Goal: Task Accomplishment & Management: Use online tool/utility

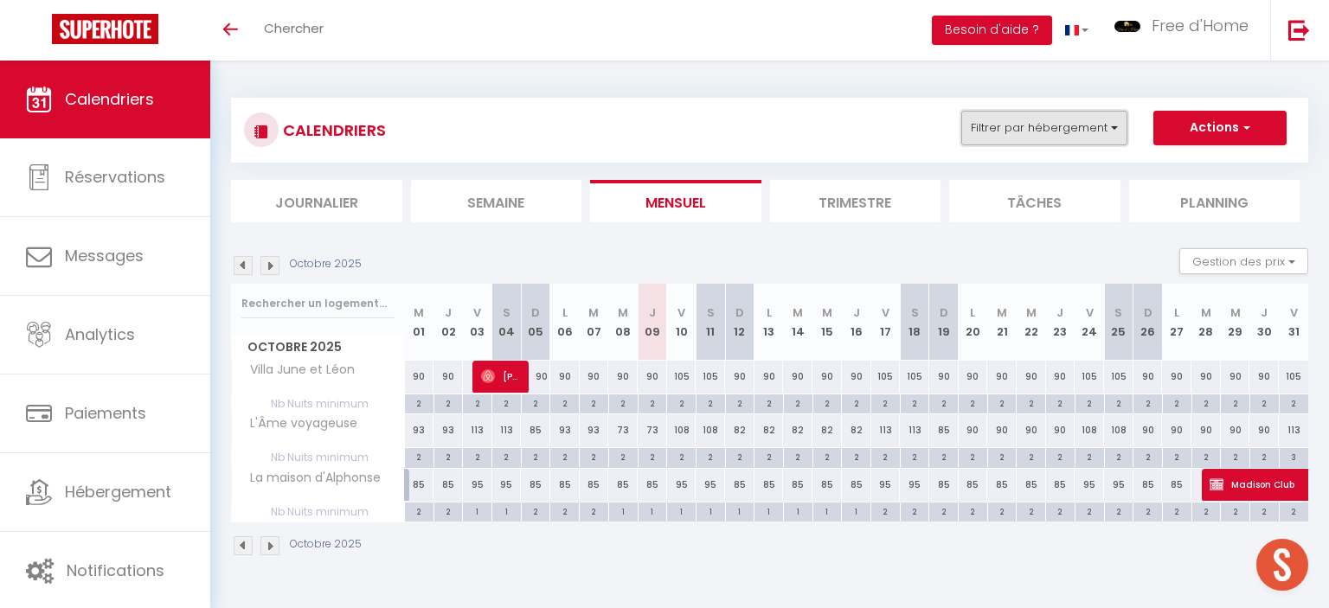
click at [1019, 130] on button "Filtrer par hébergement" at bounding box center [1044, 128] width 166 height 35
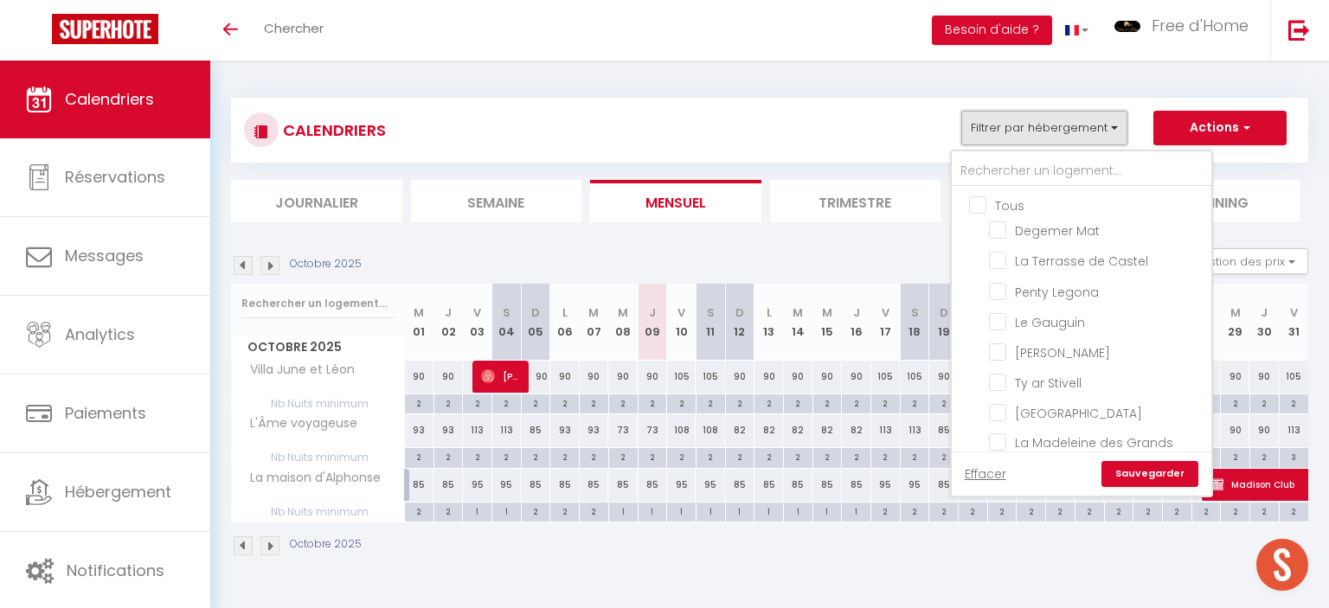
scroll to position [819, 0]
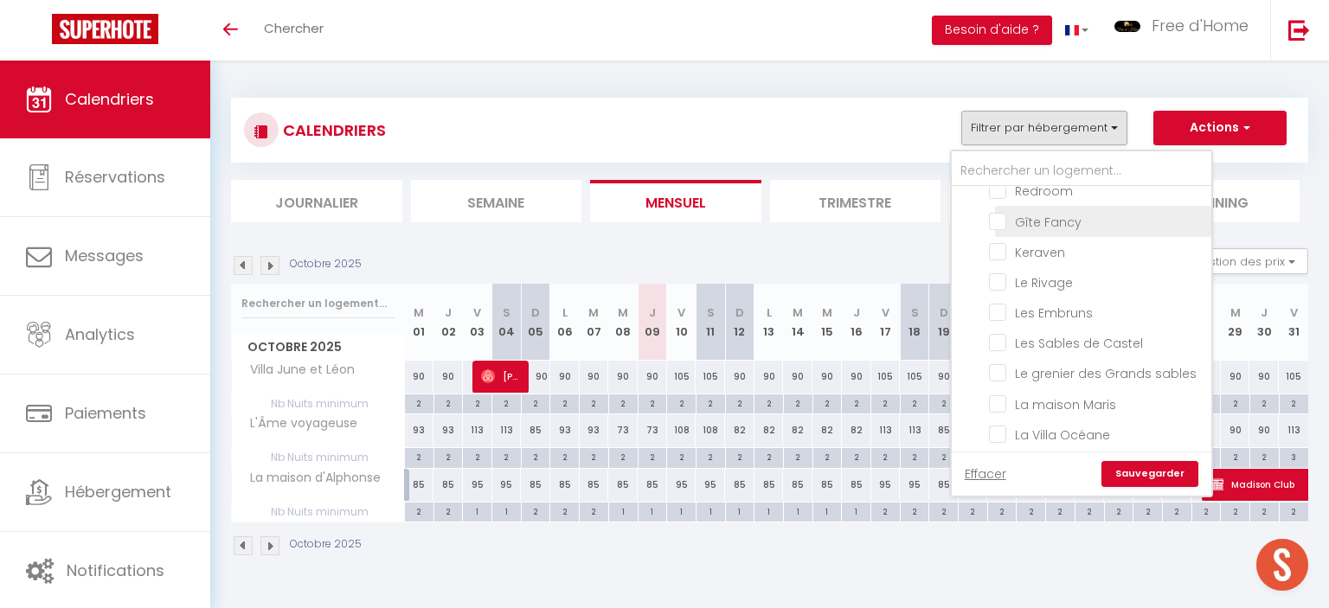
click at [998, 215] on input "Gîte Fancy" at bounding box center [1097, 219] width 216 height 17
checkbox input "true"
checkbox input "false"
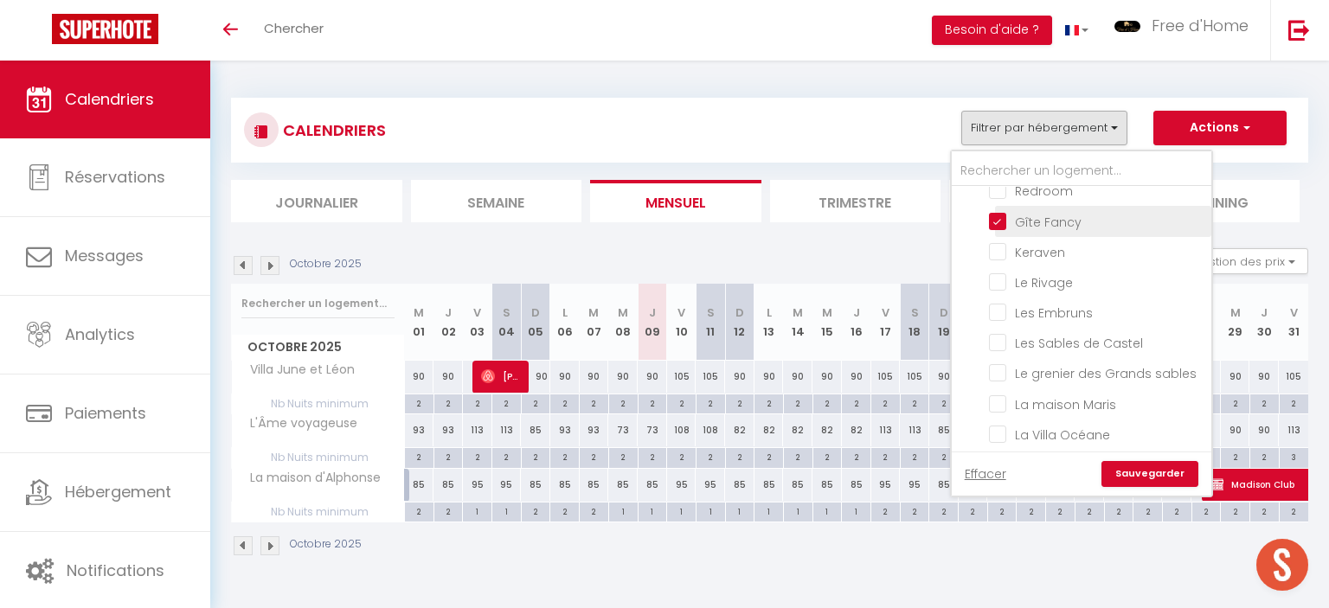
checkbox input "false"
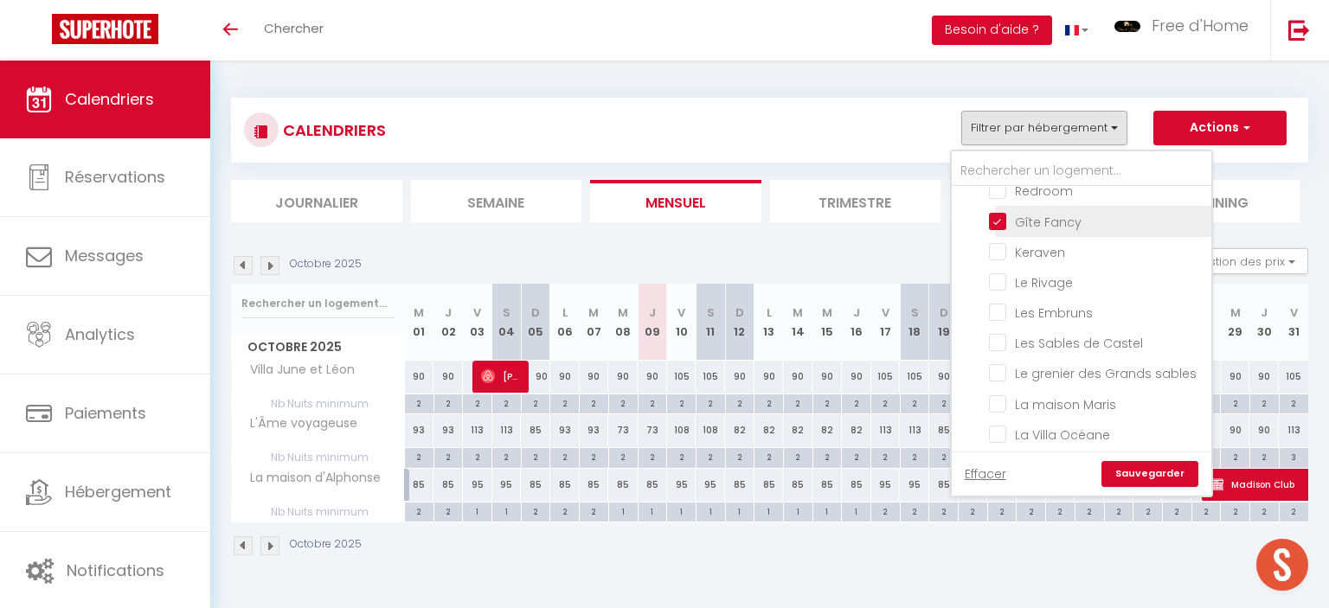
checkbox input "false"
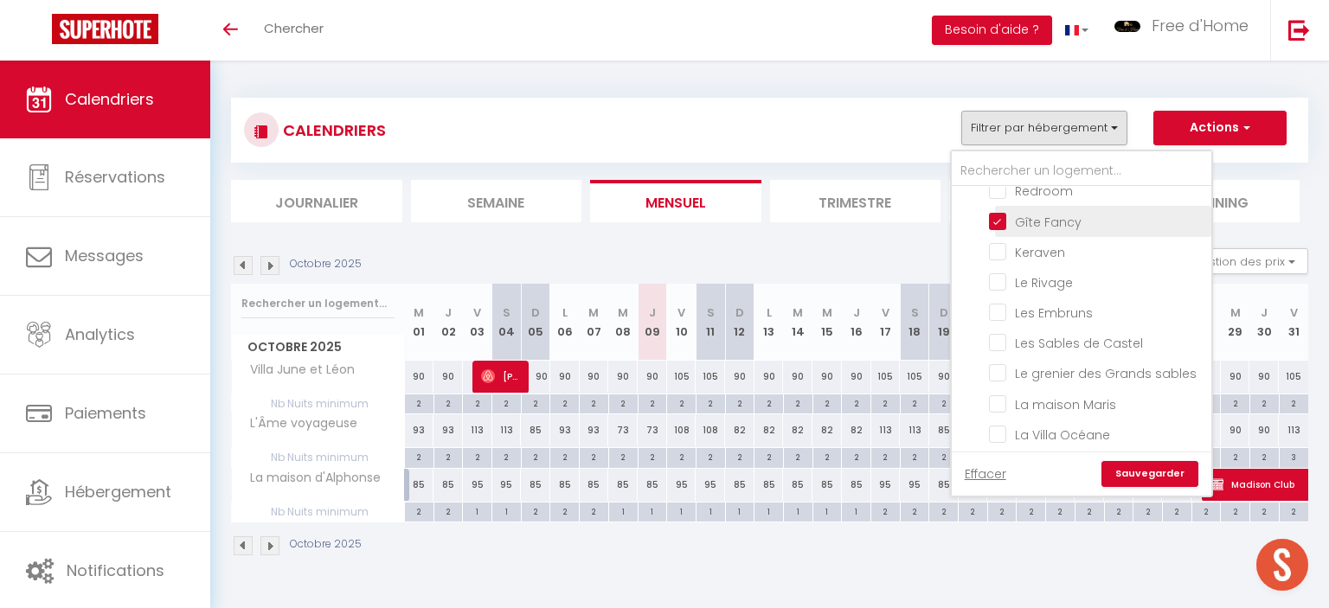
checkbox input "false"
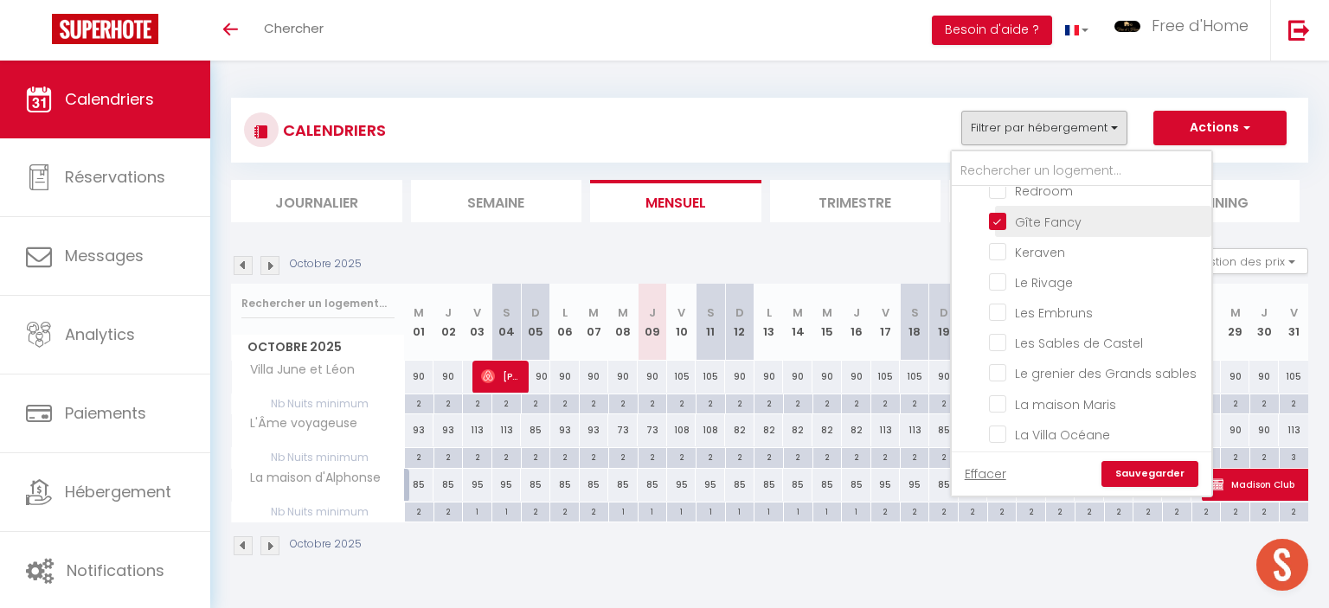
checkbox input "false"
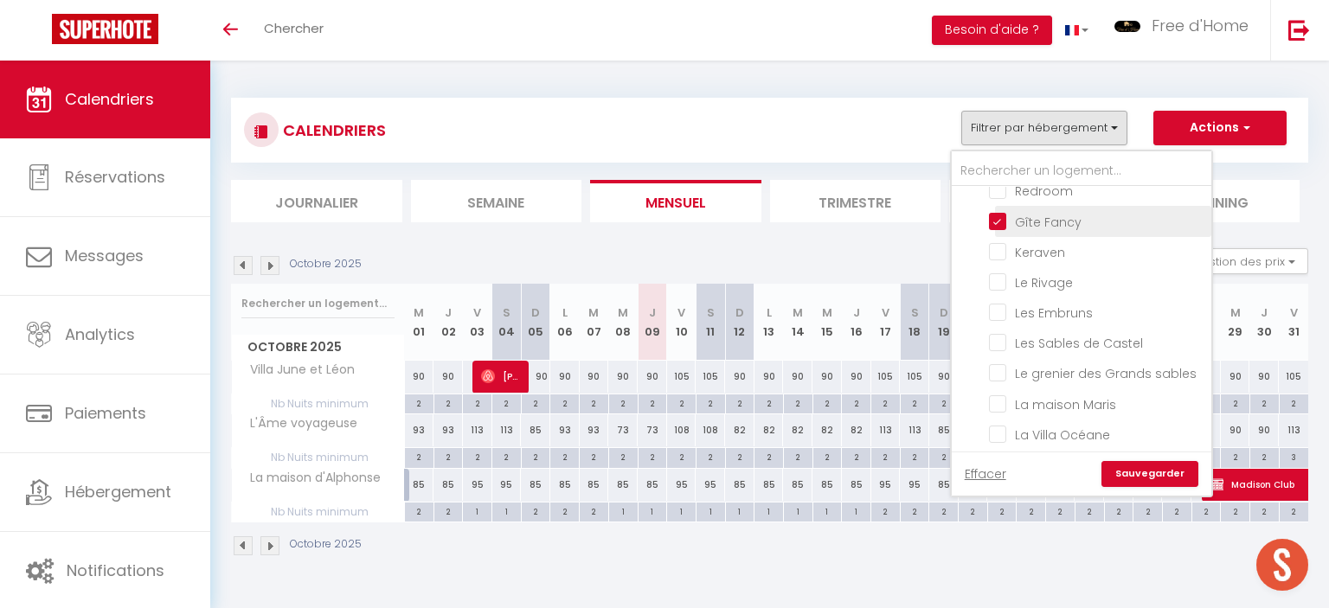
checkbox input "false"
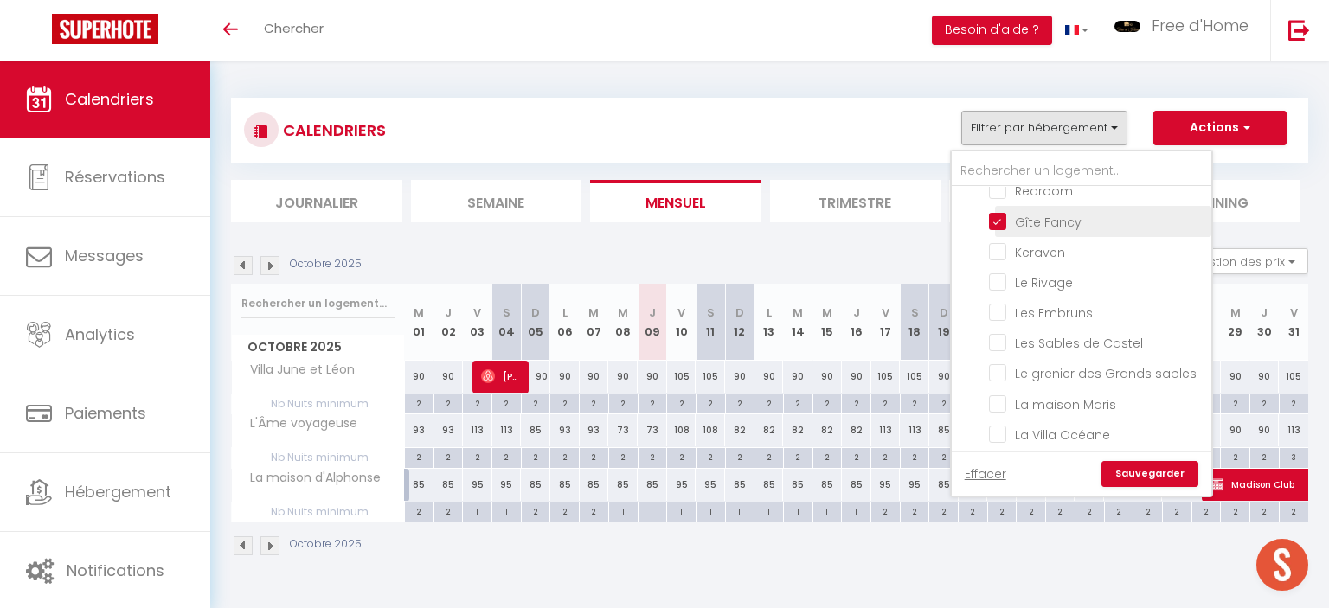
checkbox input "false"
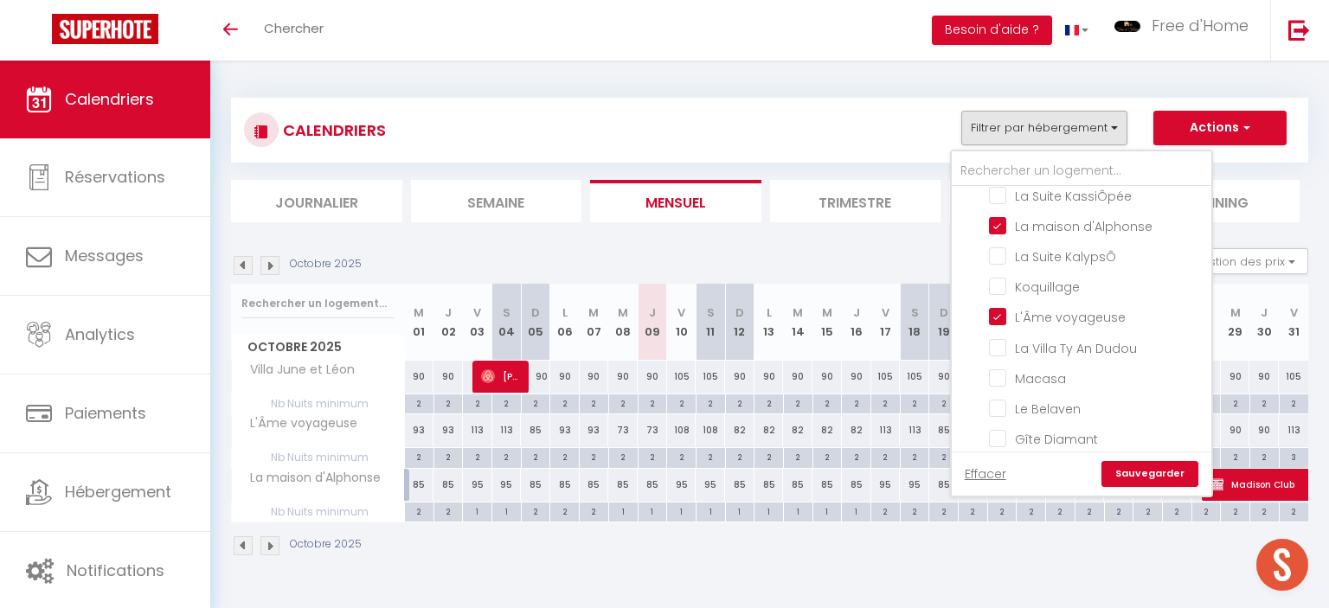
scroll to position [568, 0]
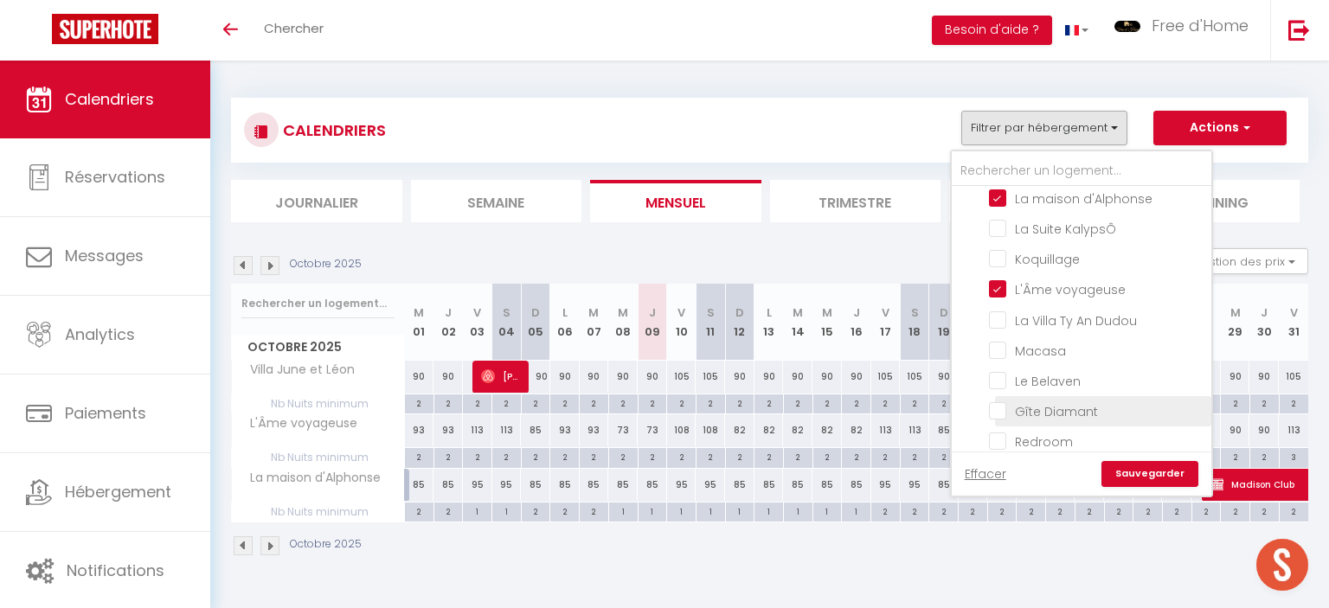
click at [999, 405] on input "Gîte Diamant" at bounding box center [1097, 410] width 216 height 17
click at [1008, 408] on input "Gîte Diamant" at bounding box center [1097, 410] width 216 height 17
checkbox input "false"
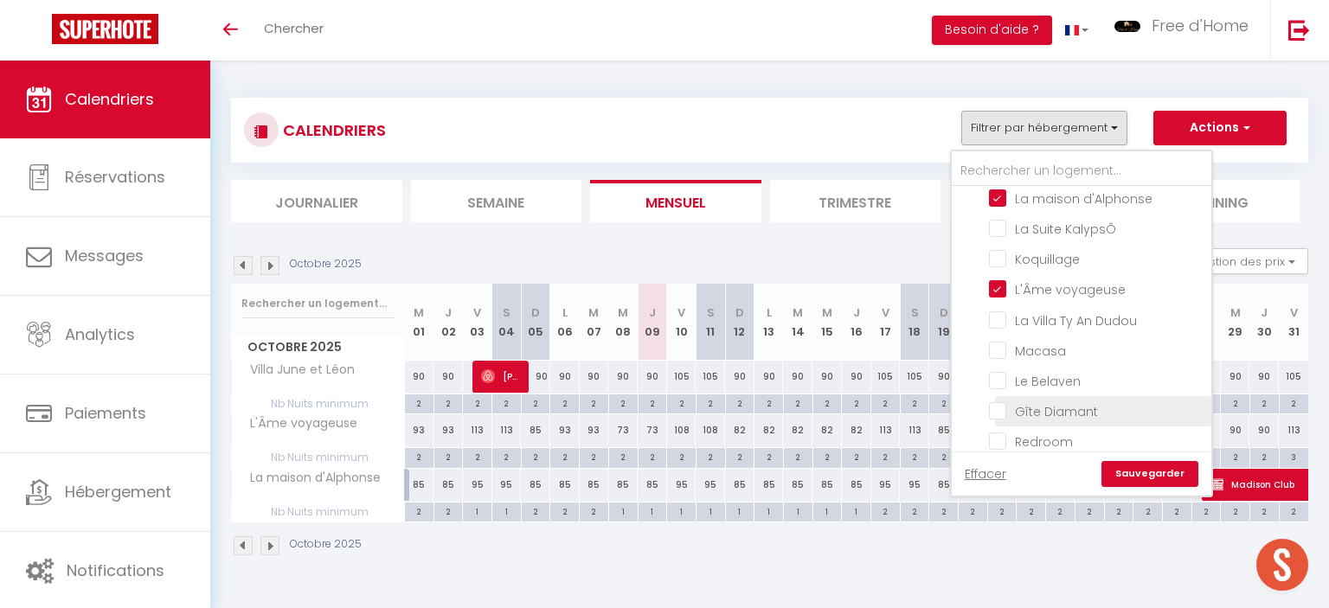
checkbox input "false"
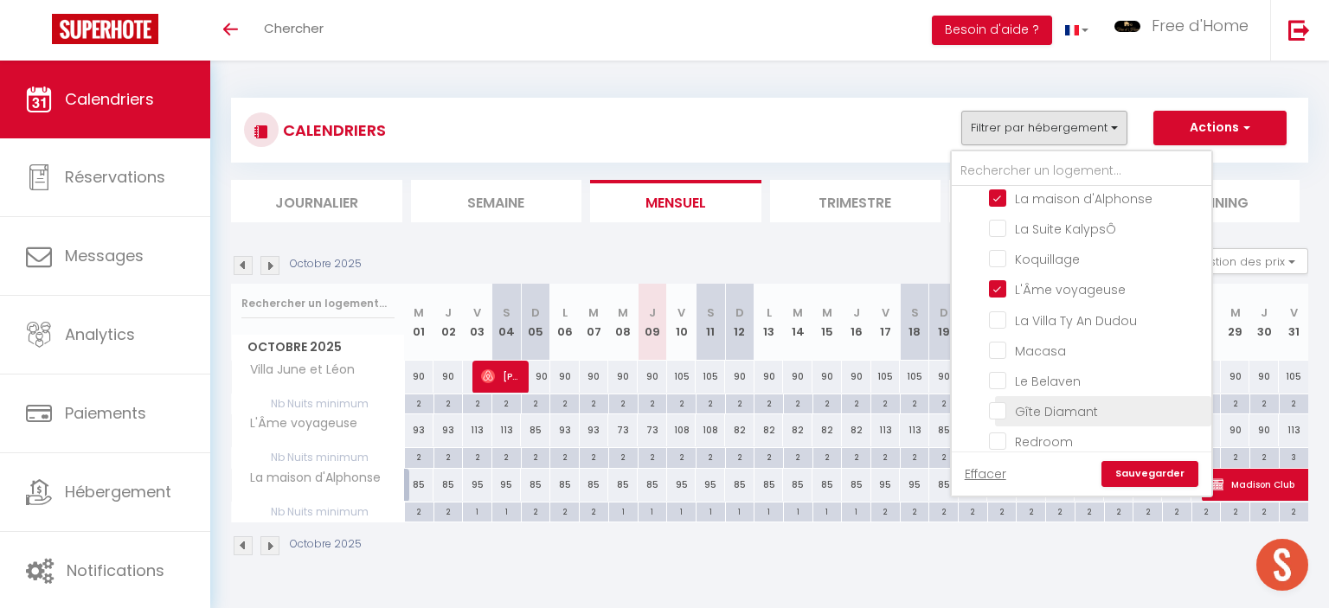
checkbox input "false"
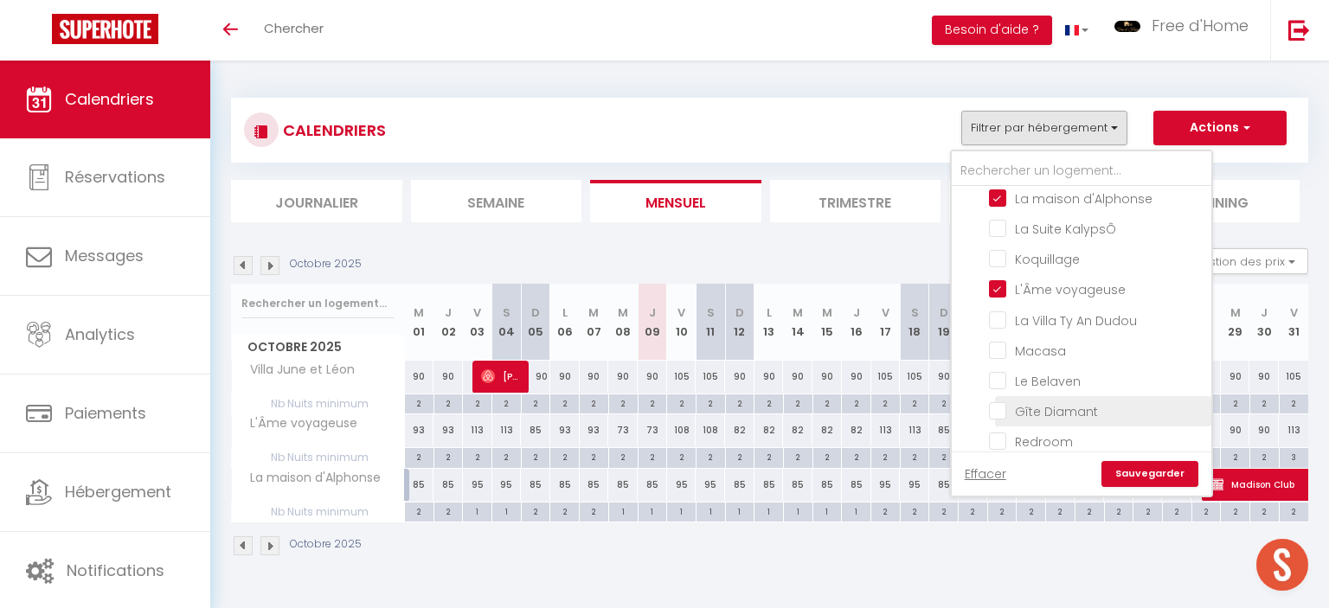
checkbox input "false"
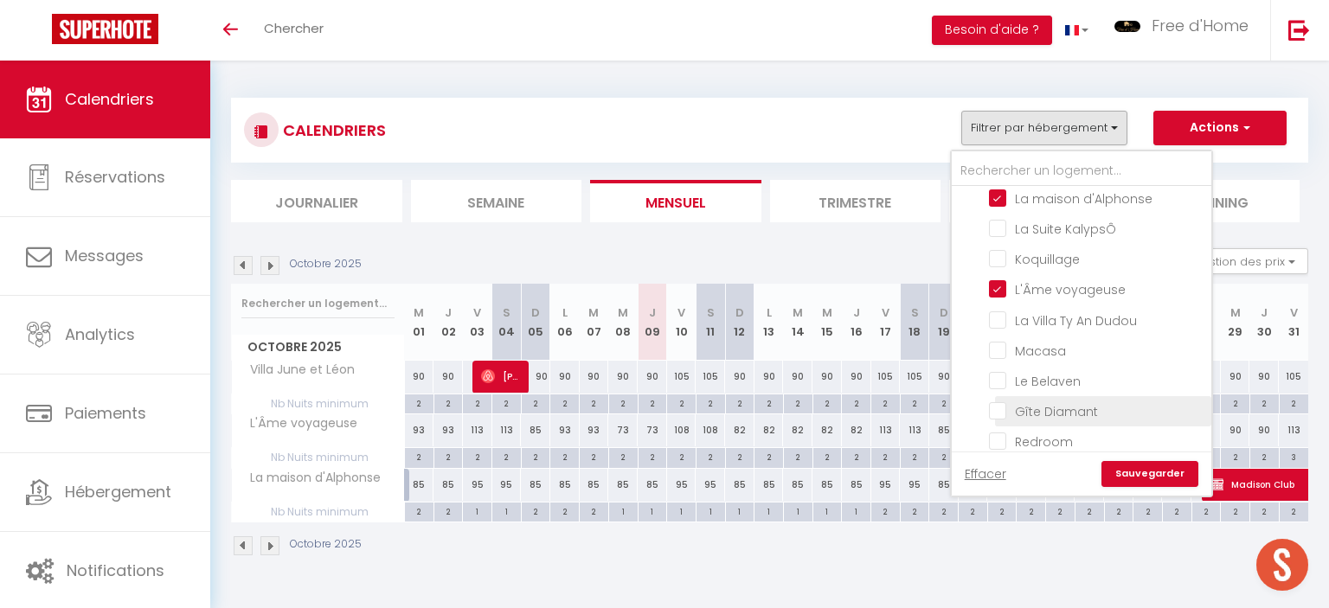
checkbox input "false"
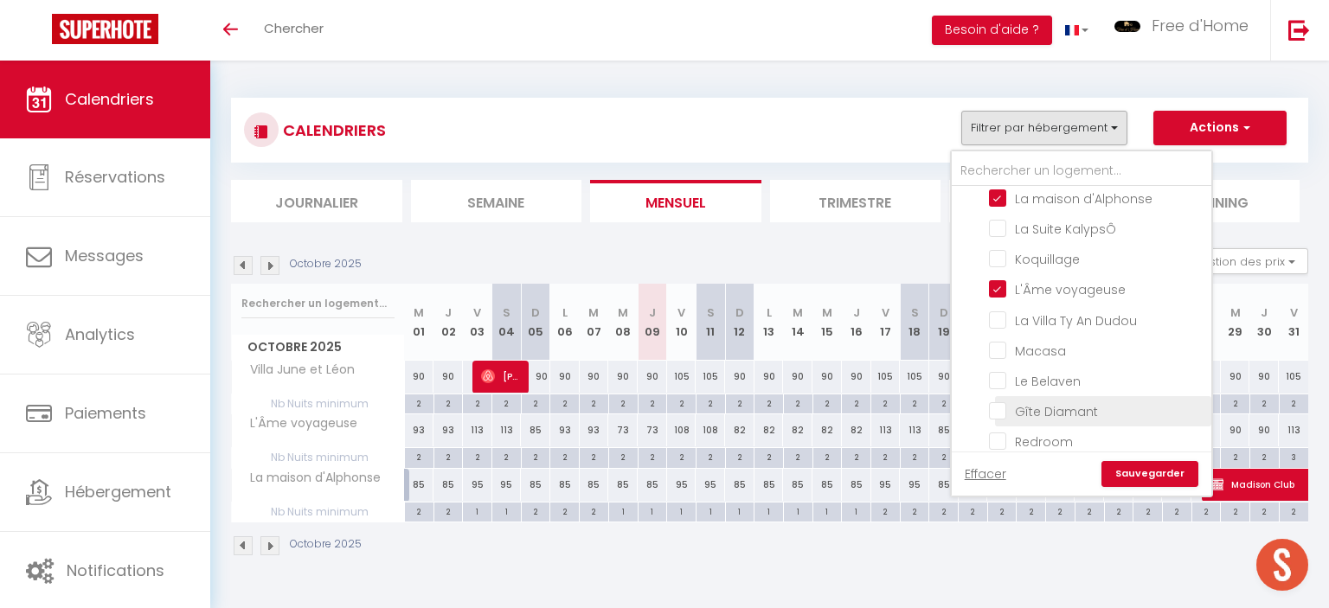
checkbox input "false"
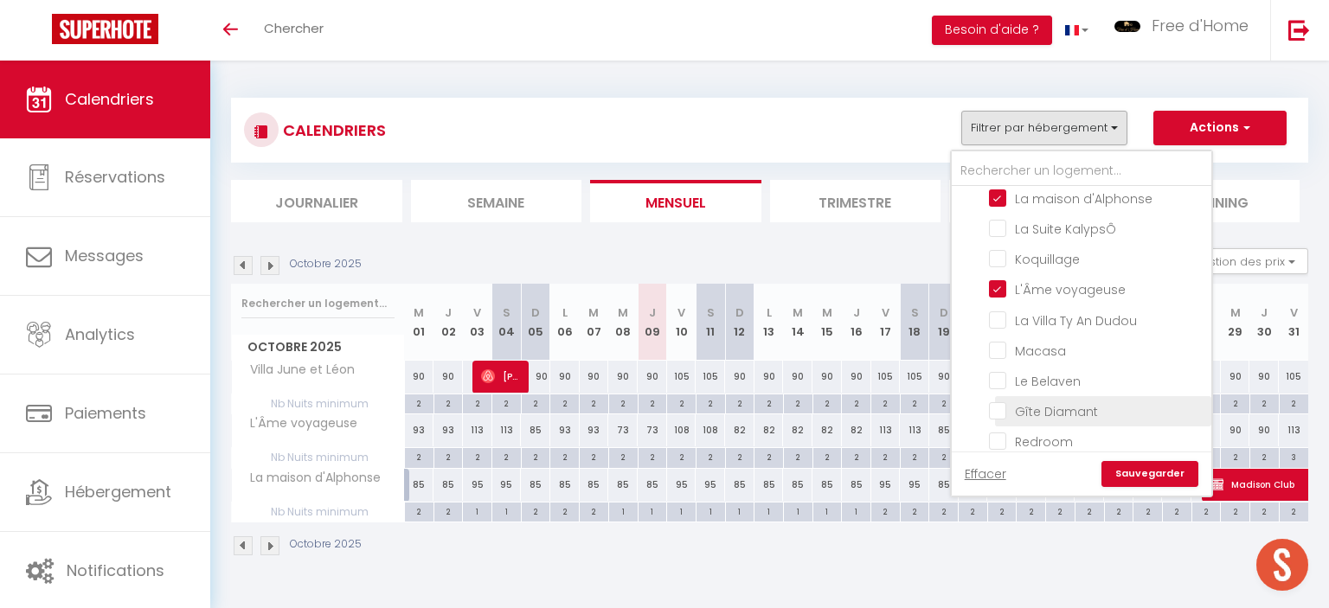
checkbox input "false"
click at [1002, 412] on input "Gîte Diamant" at bounding box center [1097, 410] width 216 height 17
checkbox input "true"
checkbox input "false"
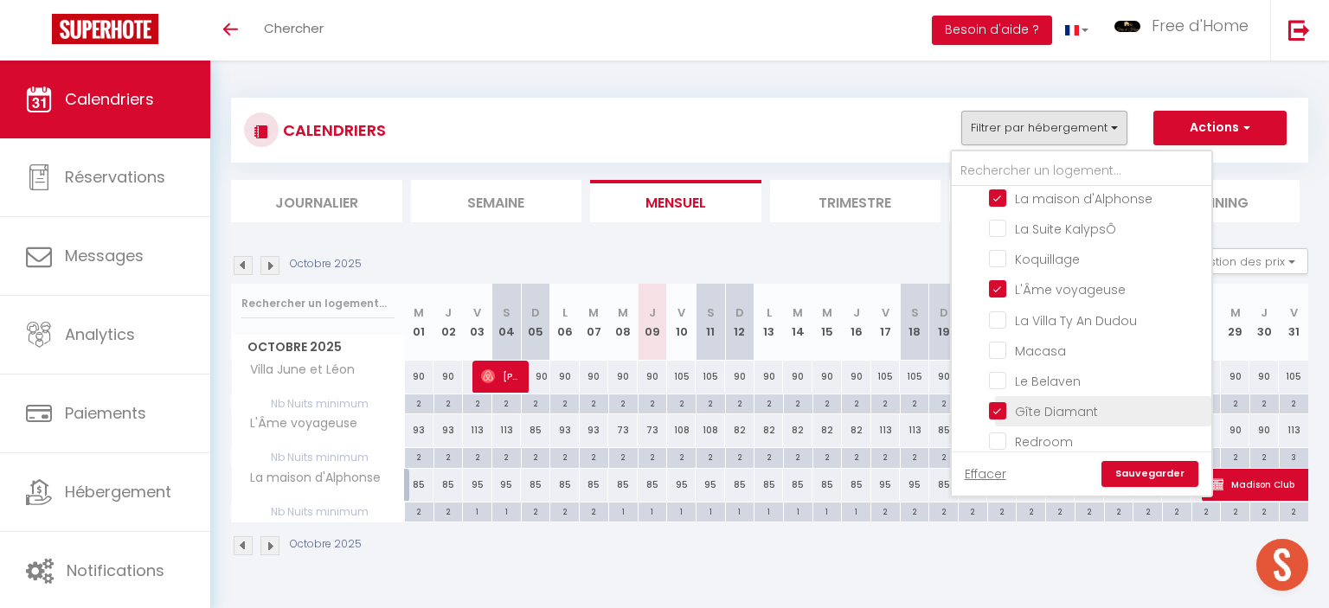
checkbox input "false"
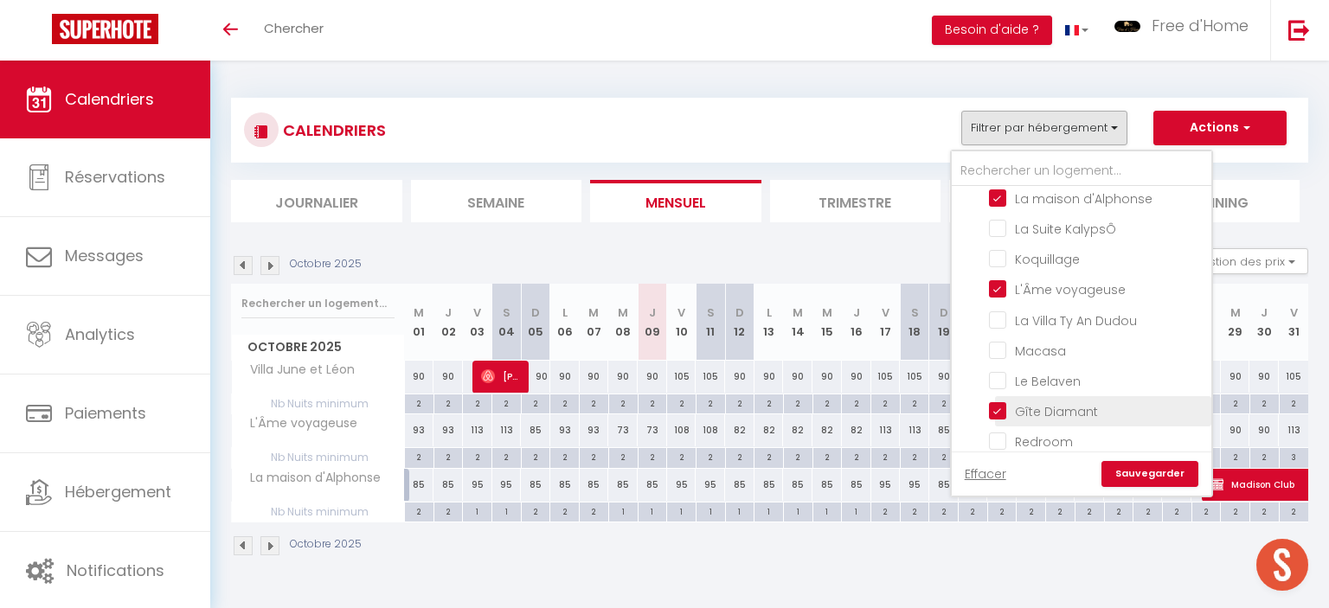
checkbox input "false"
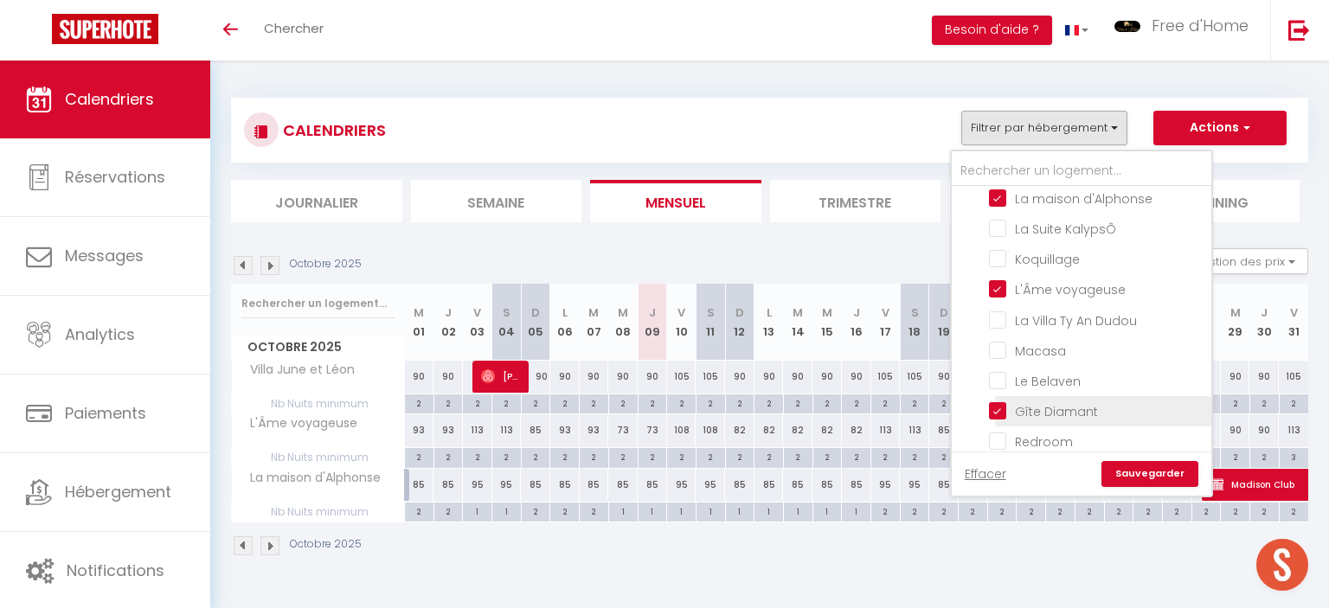
checkbox input "false"
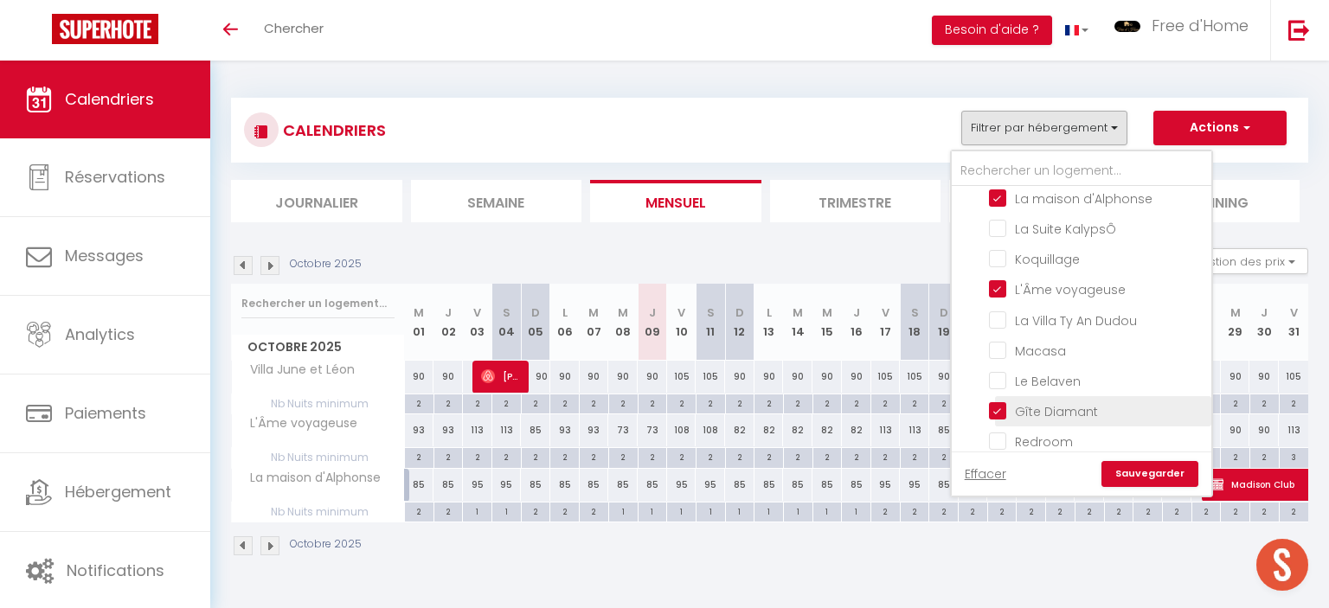
checkbox input "false"
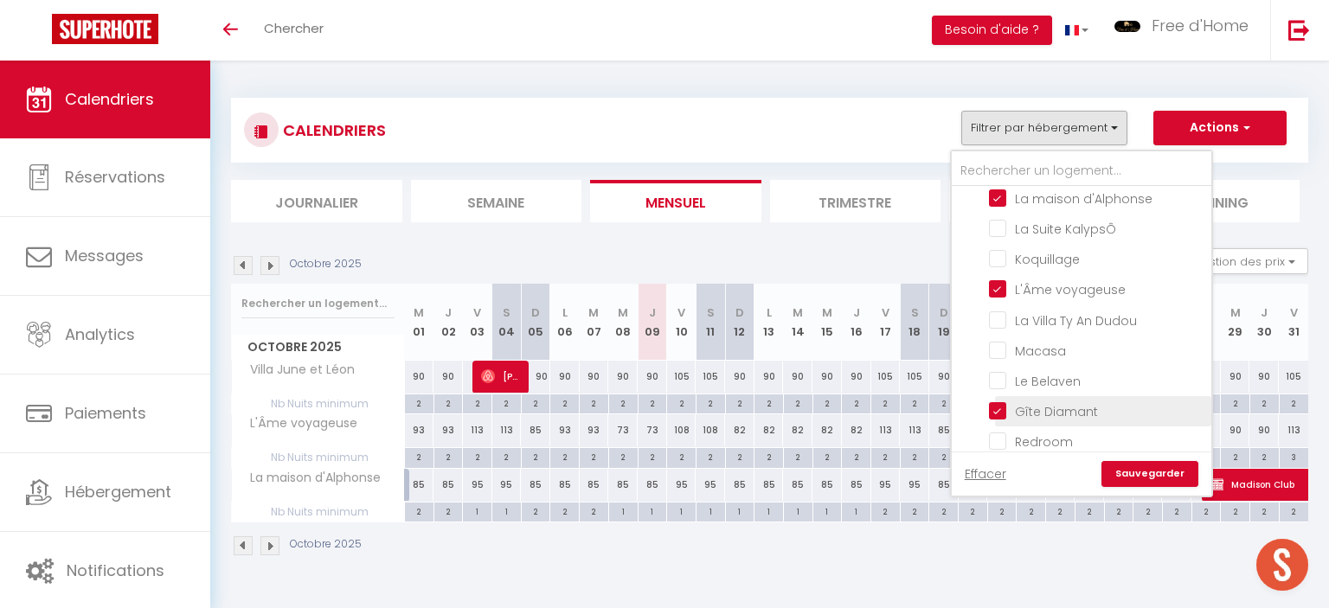
checkbox input "false"
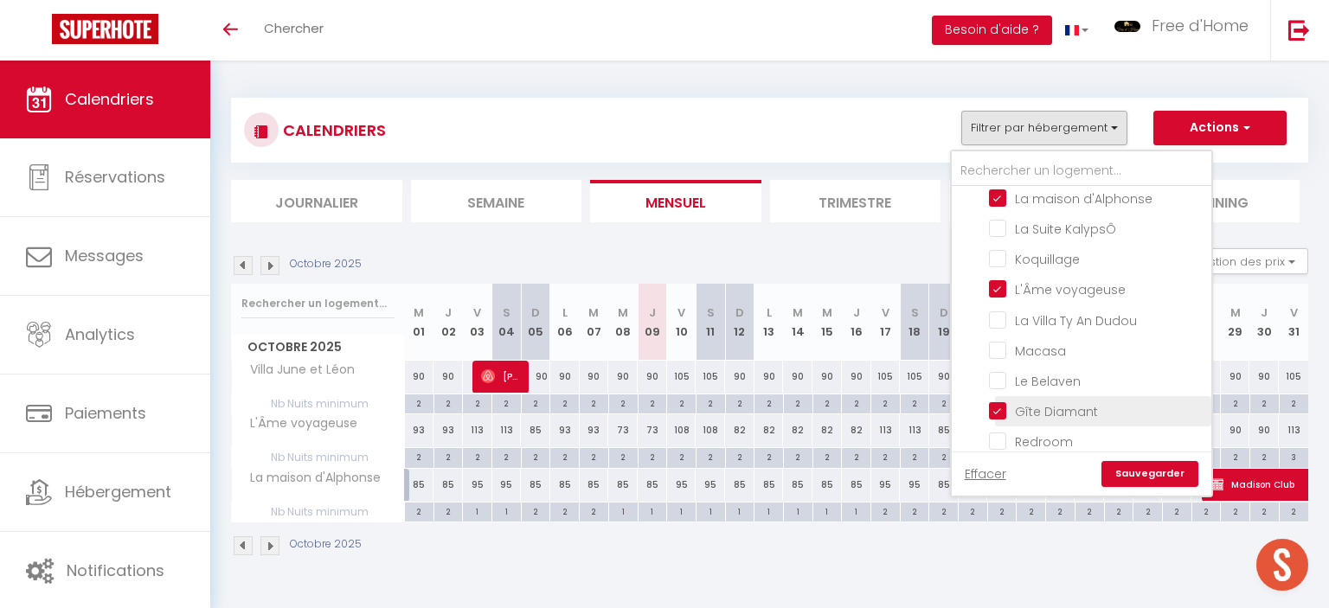
checkbox input "false"
click at [1149, 476] on link "Sauvegarder" at bounding box center [1150, 474] width 97 height 26
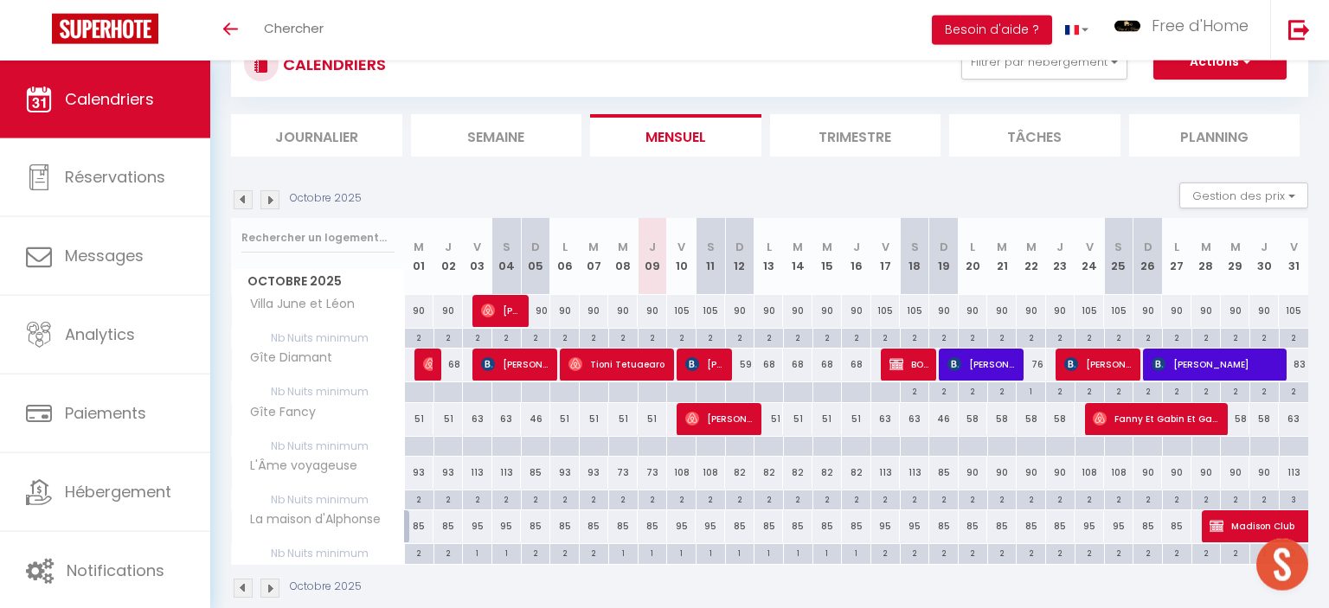
scroll to position [90, 0]
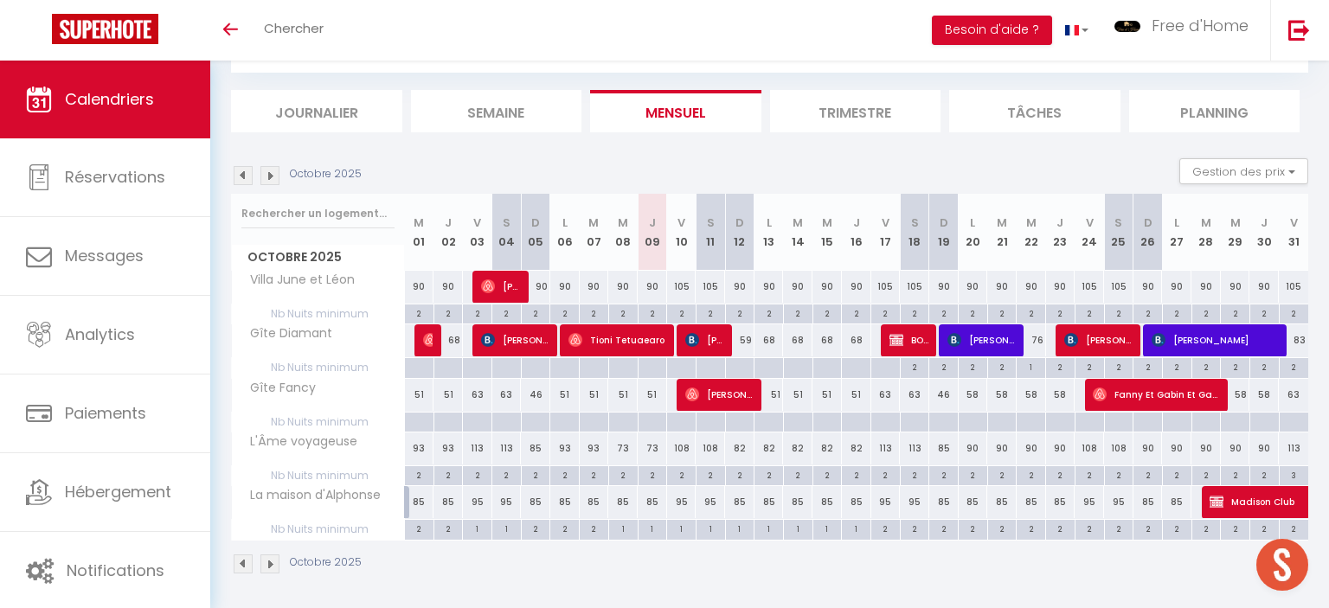
click at [271, 178] on img at bounding box center [269, 175] width 19 height 19
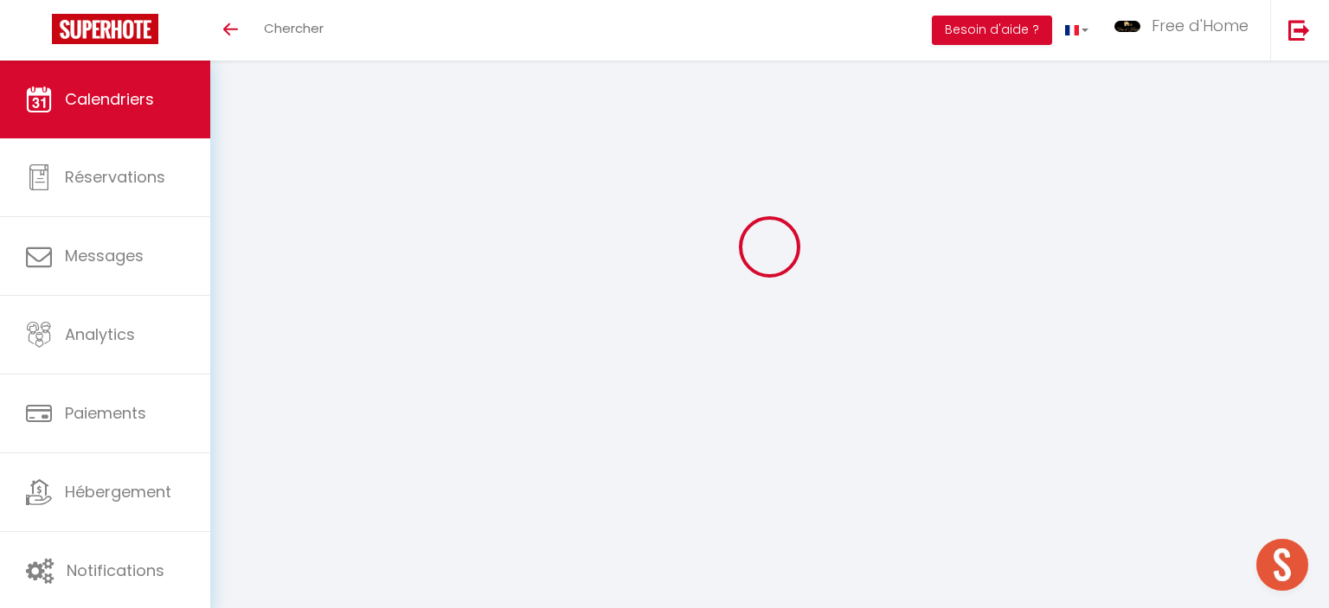
scroll to position [61, 0]
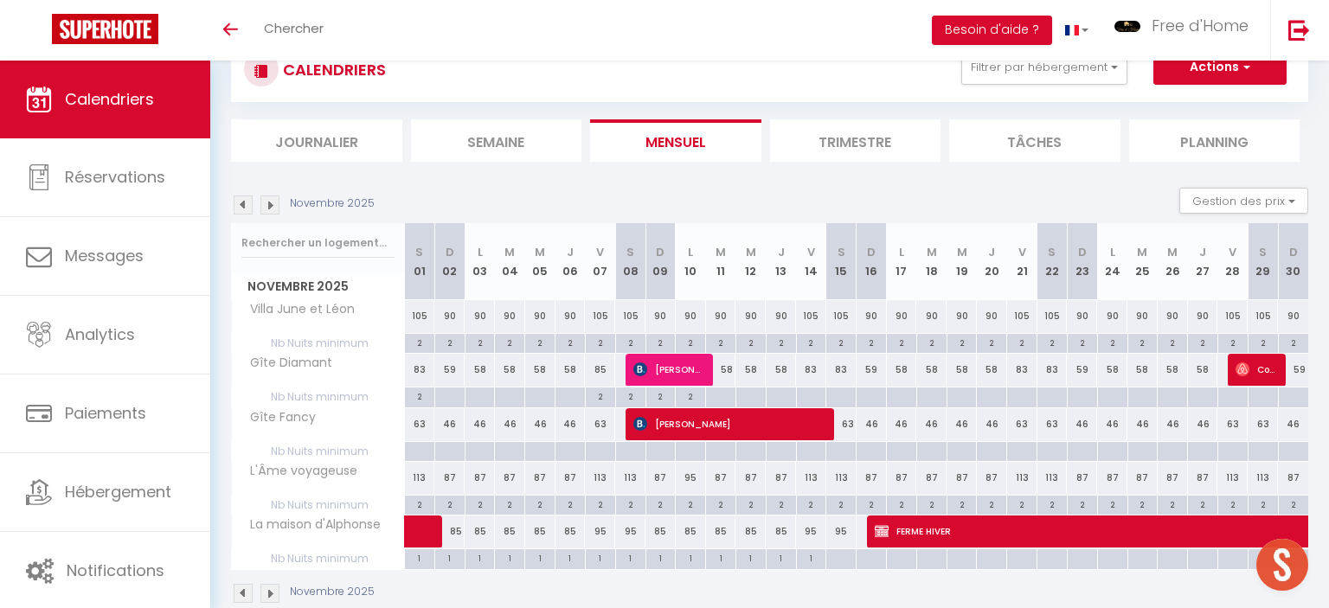
click at [273, 205] on img at bounding box center [269, 205] width 19 height 19
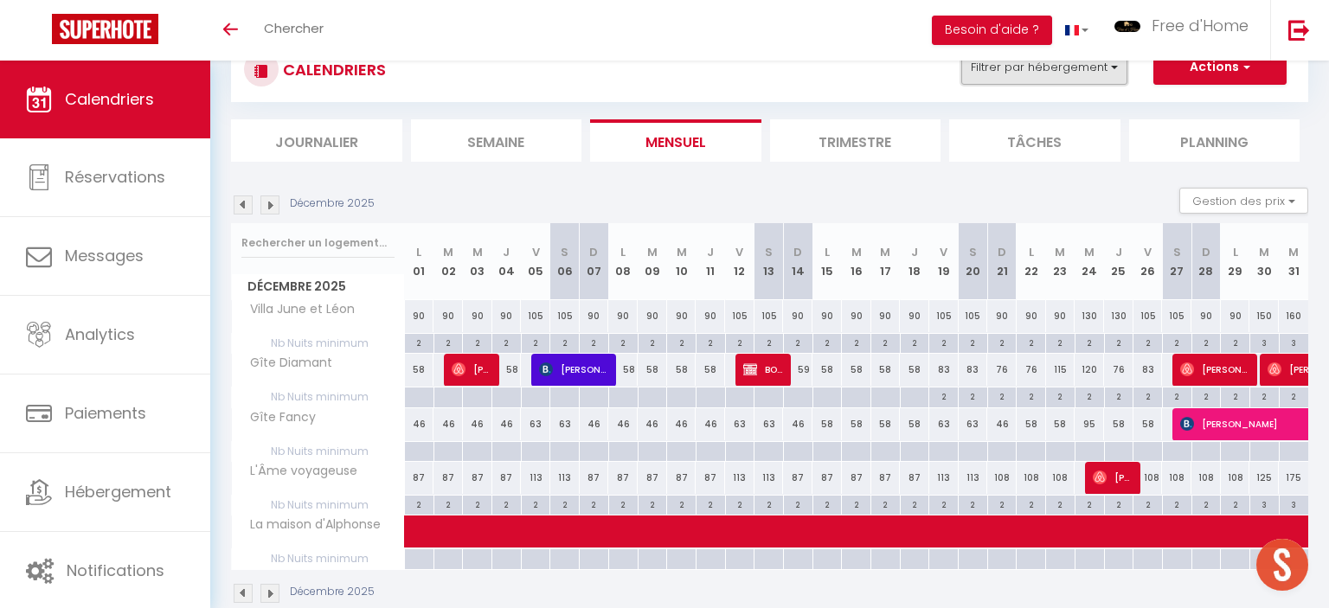
click at [1113, 74] on button "Filtrer par hébergement" at bounding box center [1044, 67] width 166 height 35
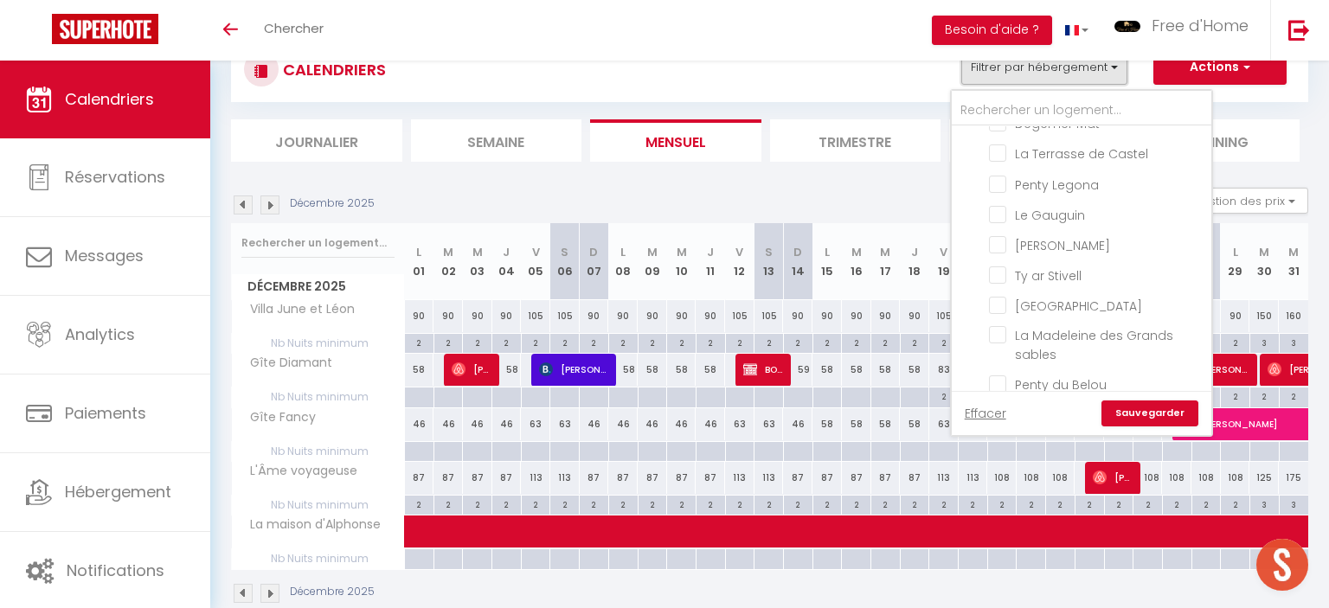
scroll to position [0, 0]
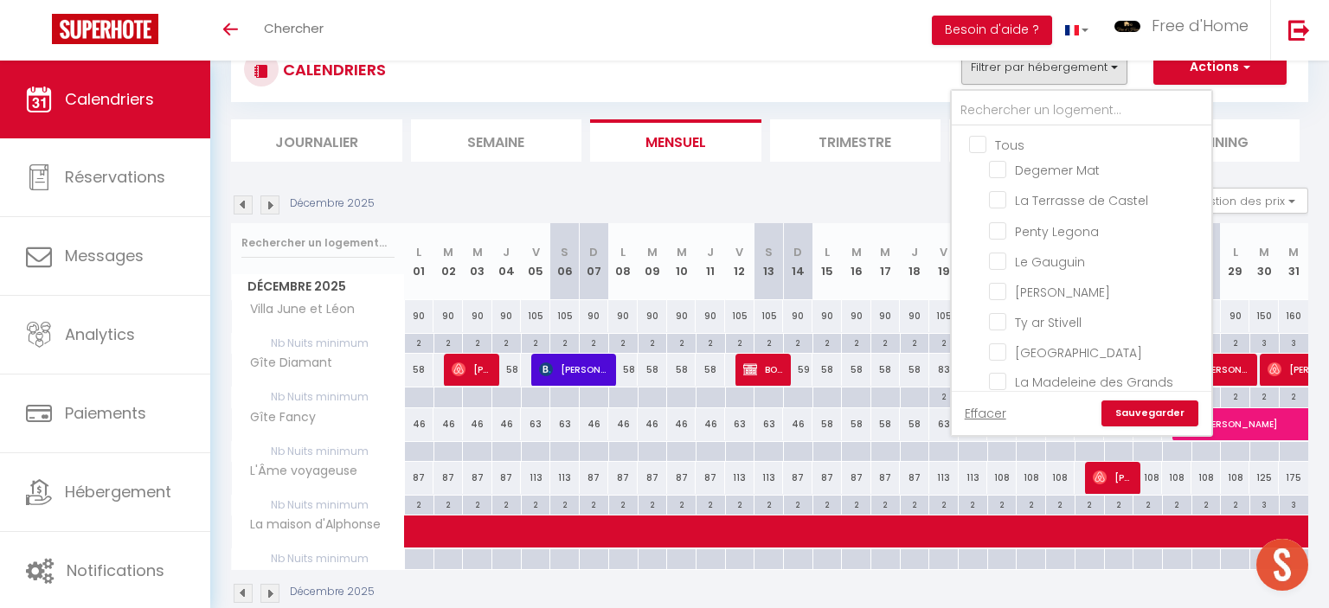
click at [987, 145] on input "Tous" at bounding box center [1099, 143] width 260 height 17
checkbox input "true"
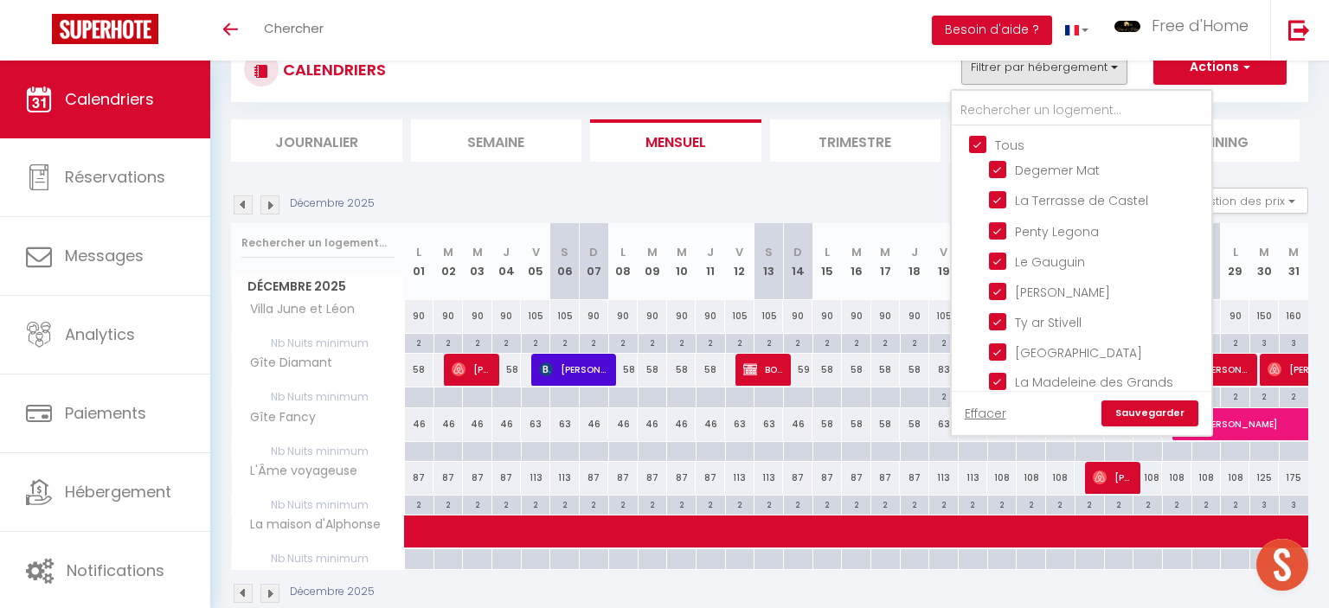
checkbox input "true"
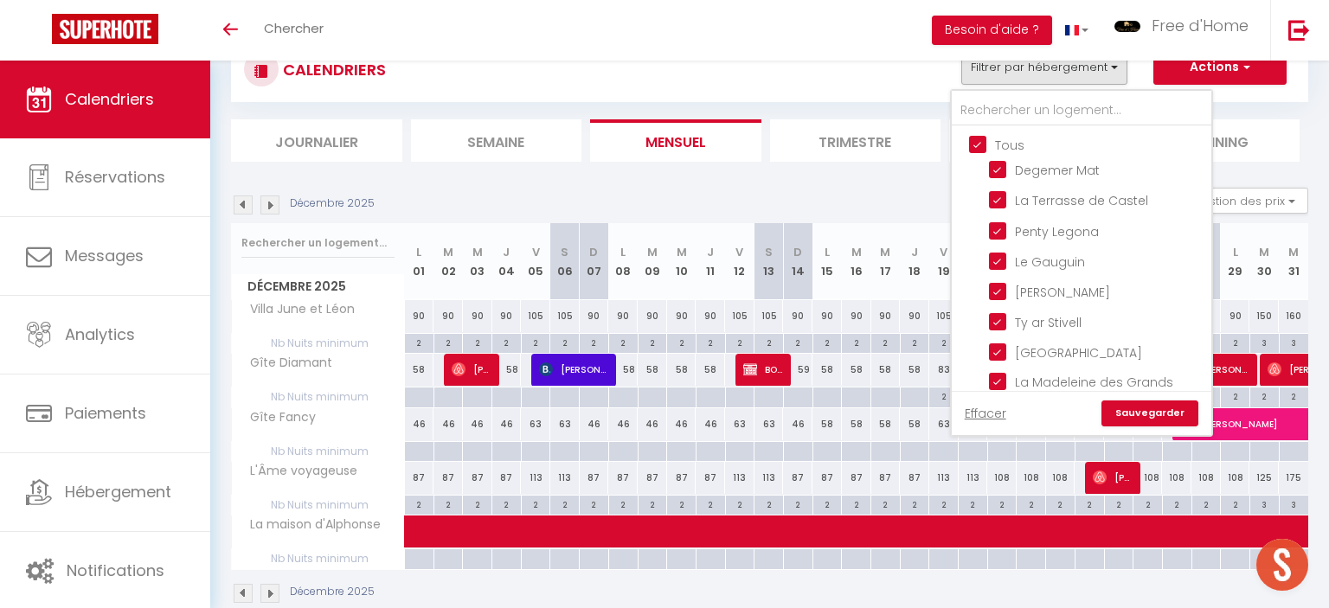
checkbox input "true"
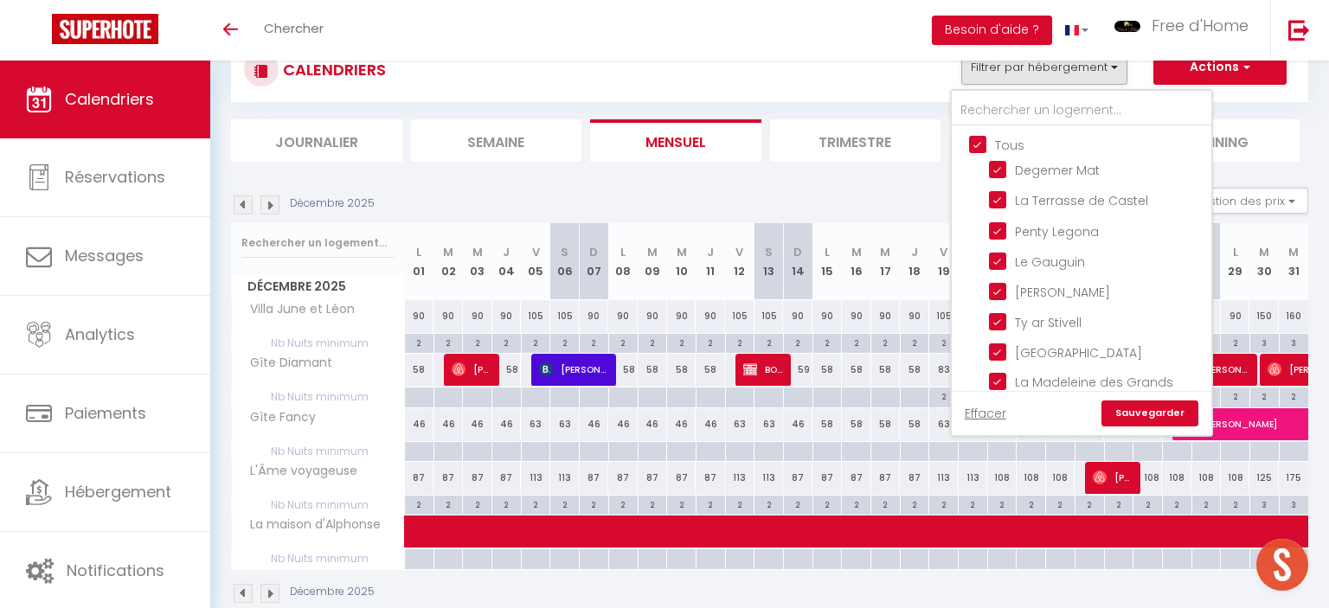
checkbox input "true"
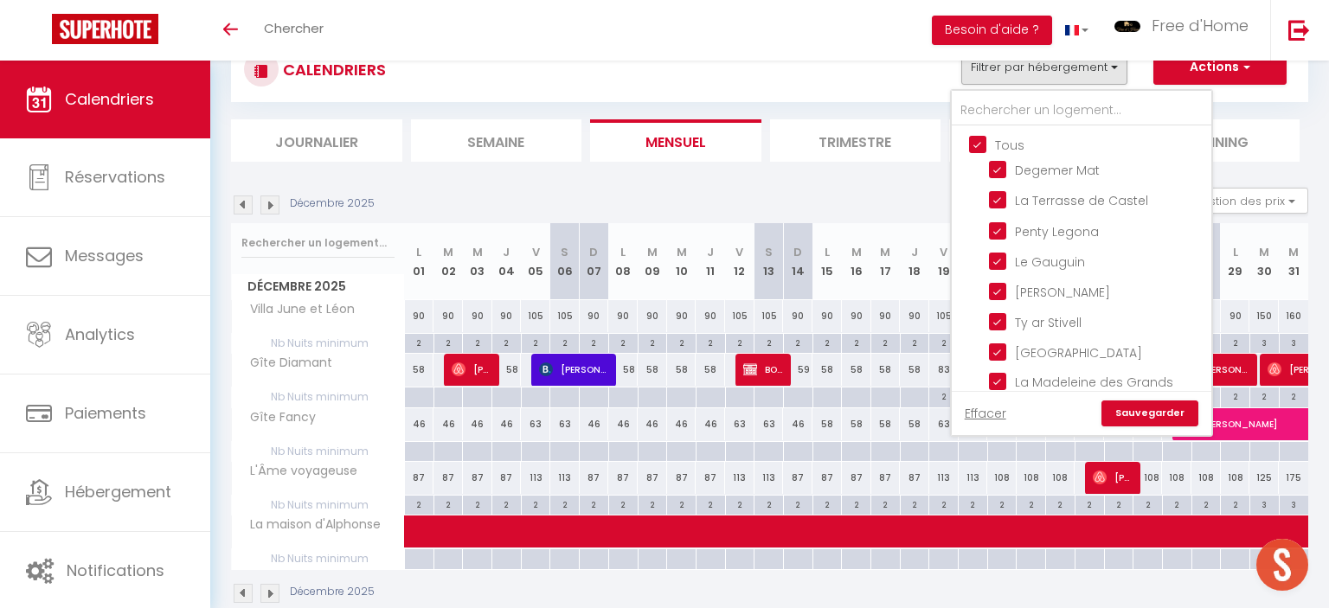
checkbox input "true"
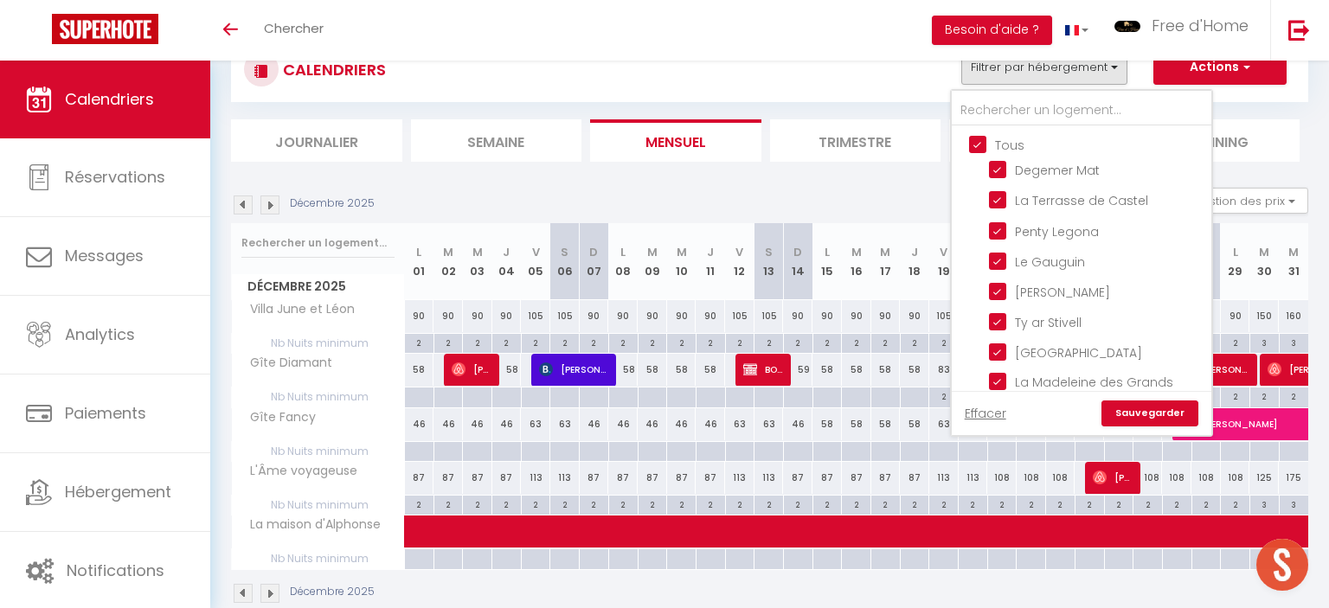
checkbox input "true"
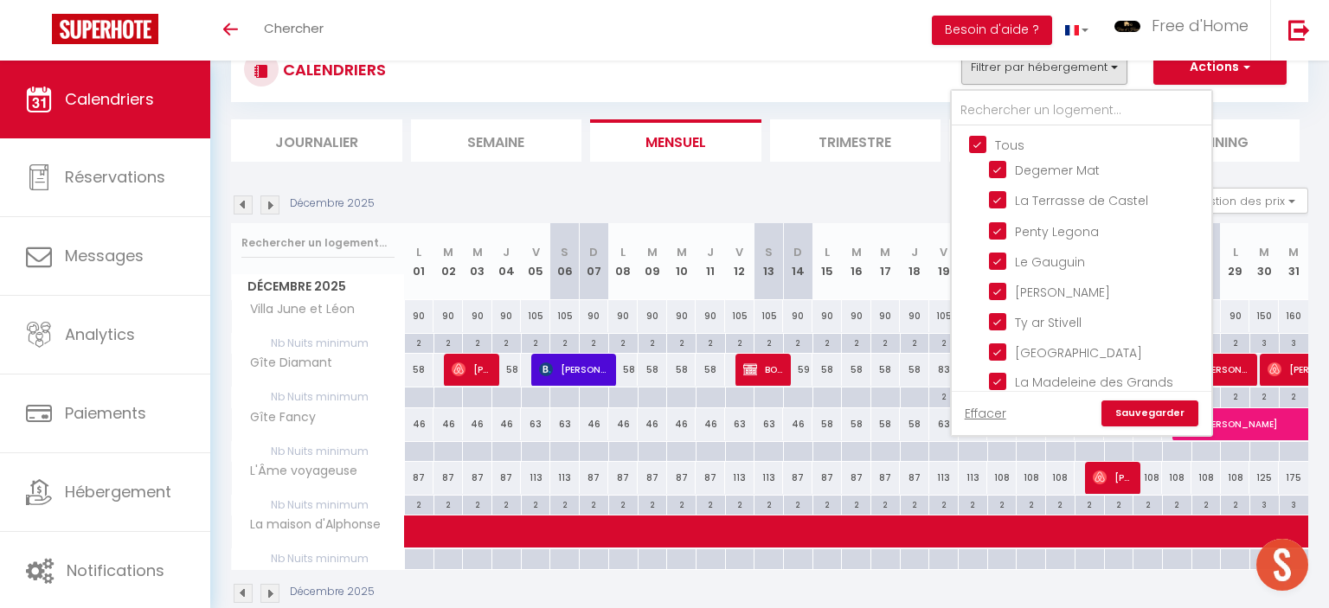
checkbox input "true"
click at [1148, 413] on link "Sauvegarder" at bounding box center [1150, 414] width 97 height 26
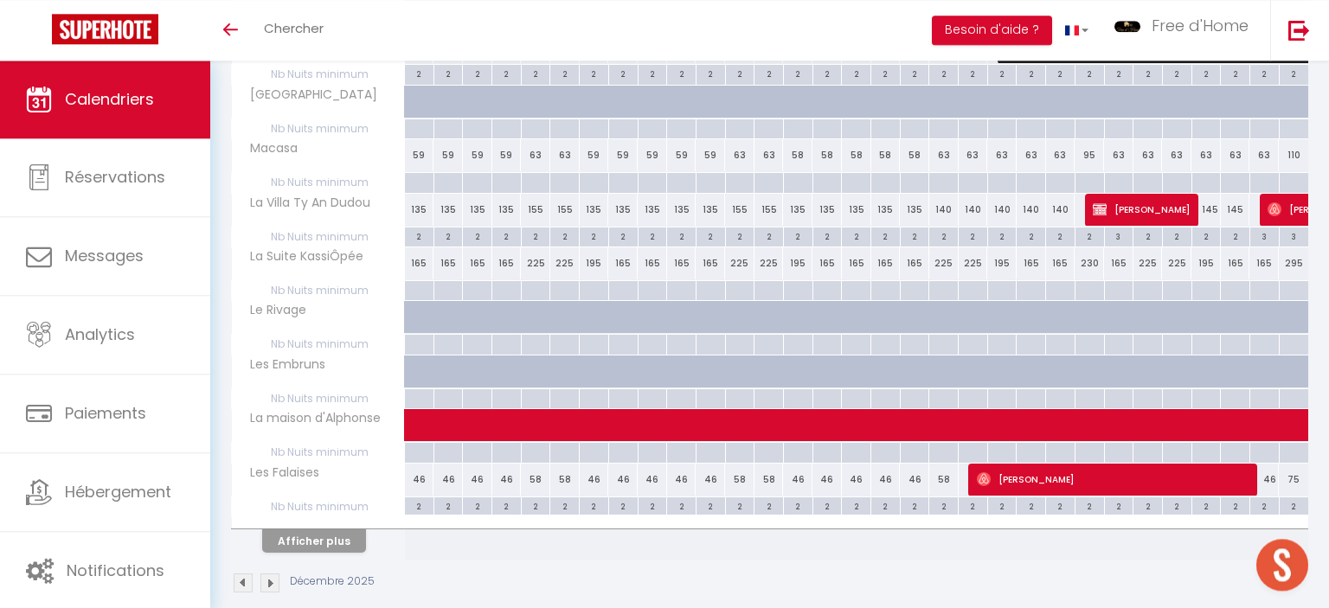
scroll to position [937, 0]
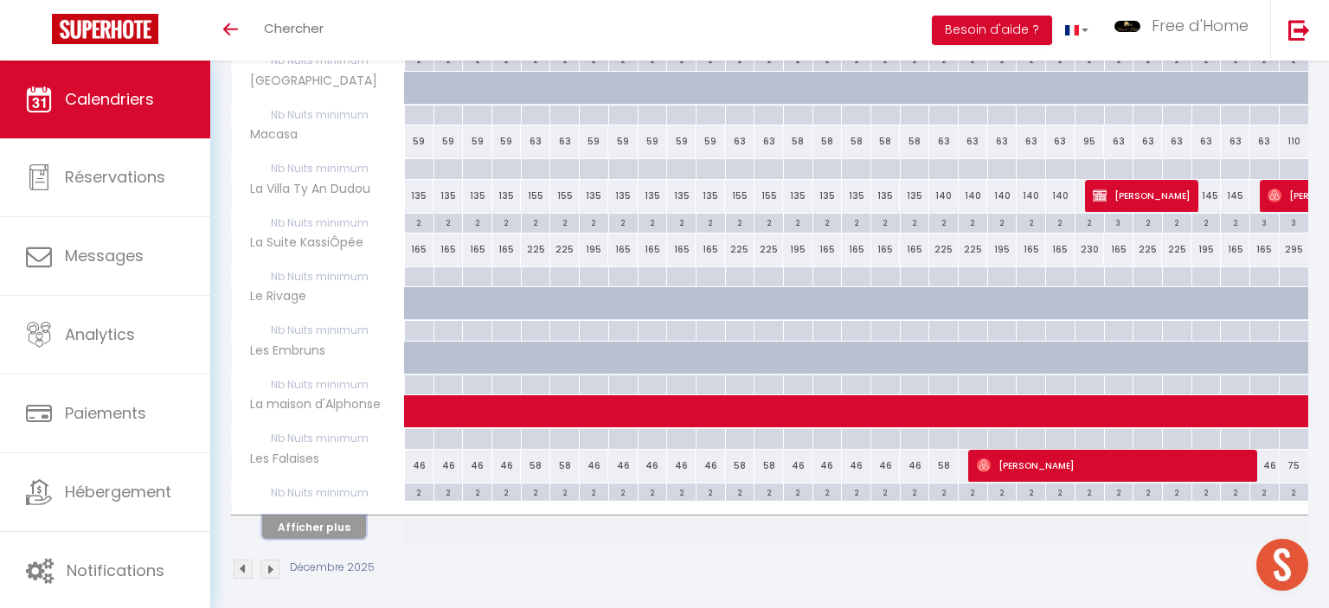
click at [348, 516] on button "Afficher plus" at bounding box center [314, 527] width 104 height 23
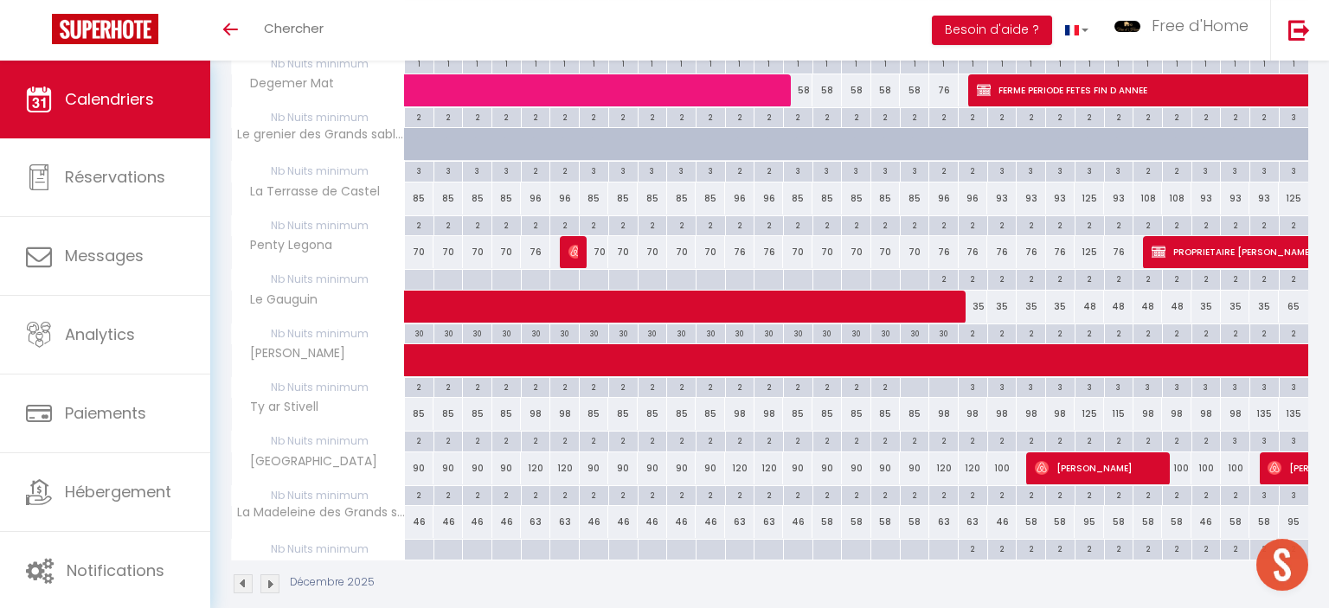
scroll to position [1639, 0]
